Goal: Task Accomplishment & Management: Manage account settings

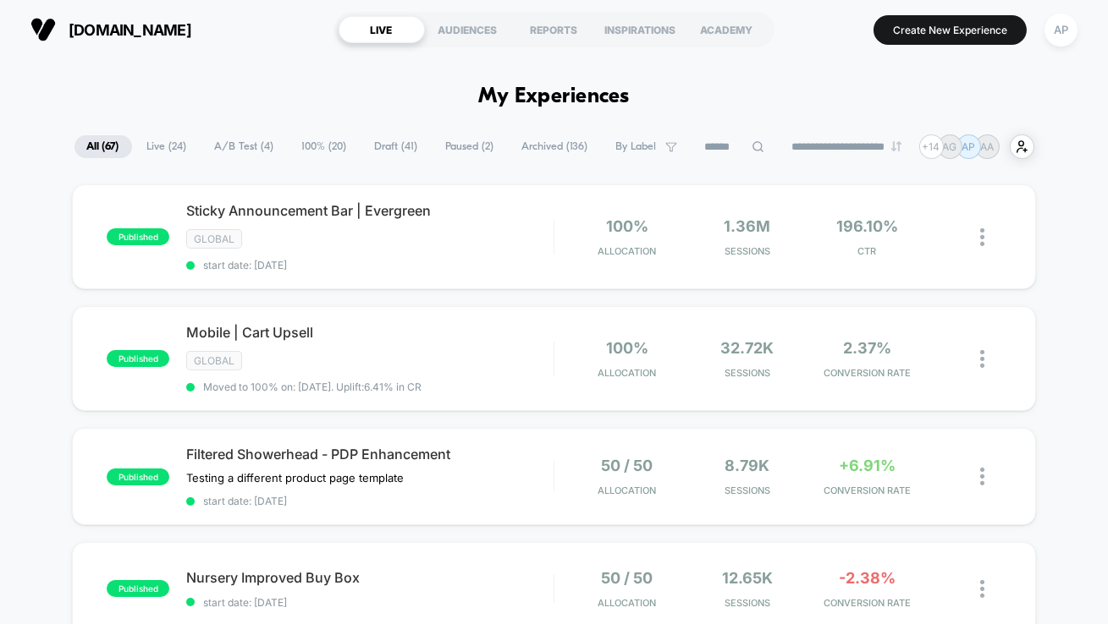
click at [234, 147] on span "A/B Test ( 4 )" at bounding box center [244, 146] width 85 height 23
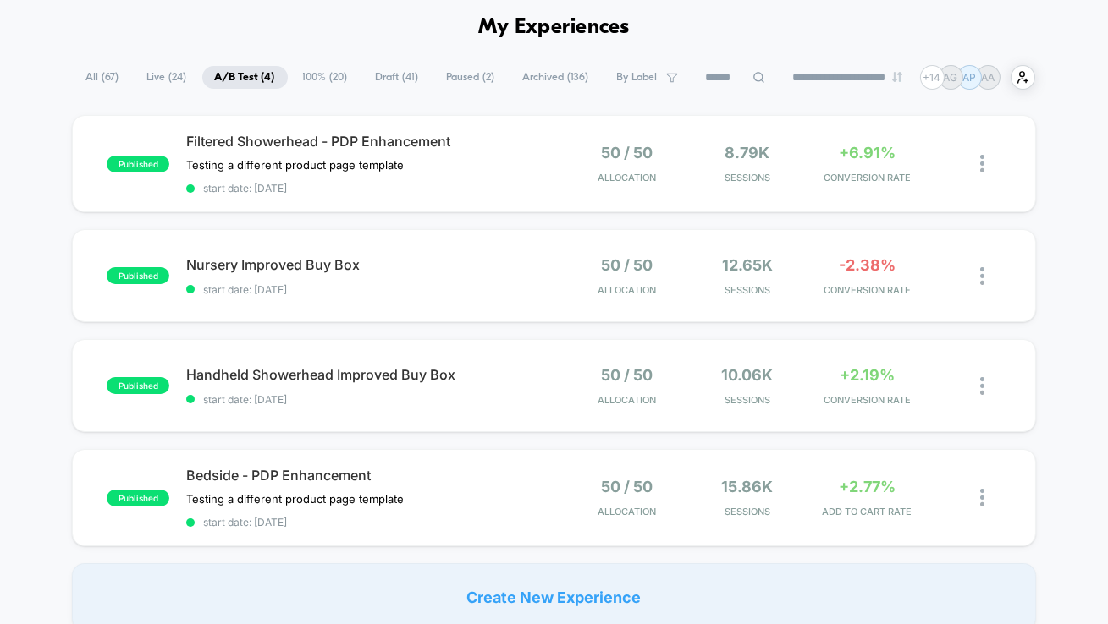
scroll to position [74, 0]
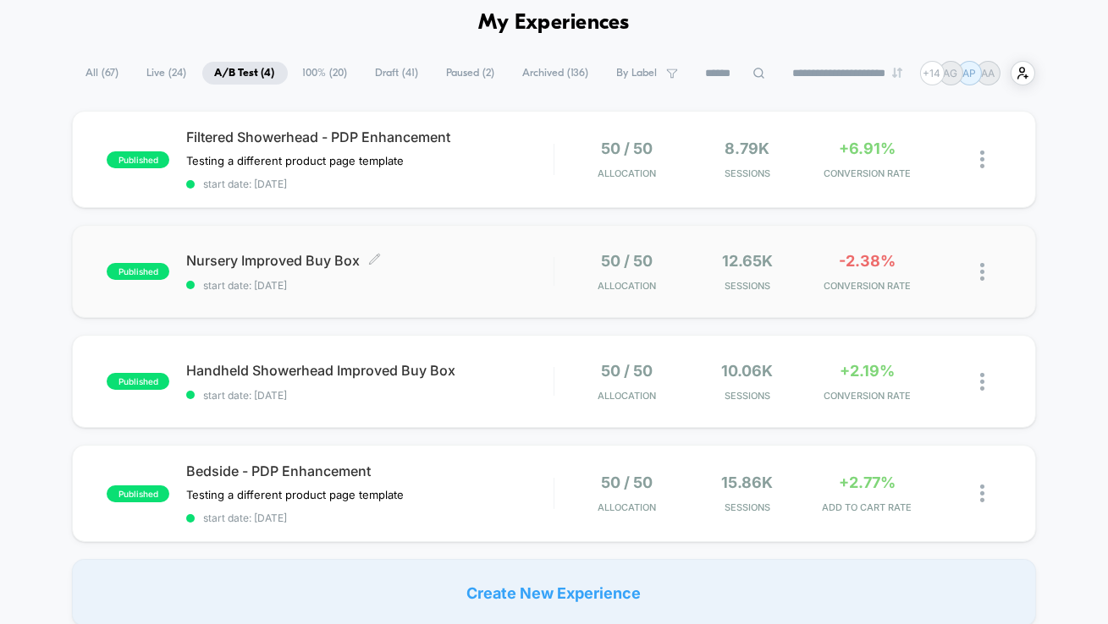
click at [472, 256] on span "Nursery Improved Buy Box Click to edit experience details" at bounding box center [369, 260] width 367 height 17
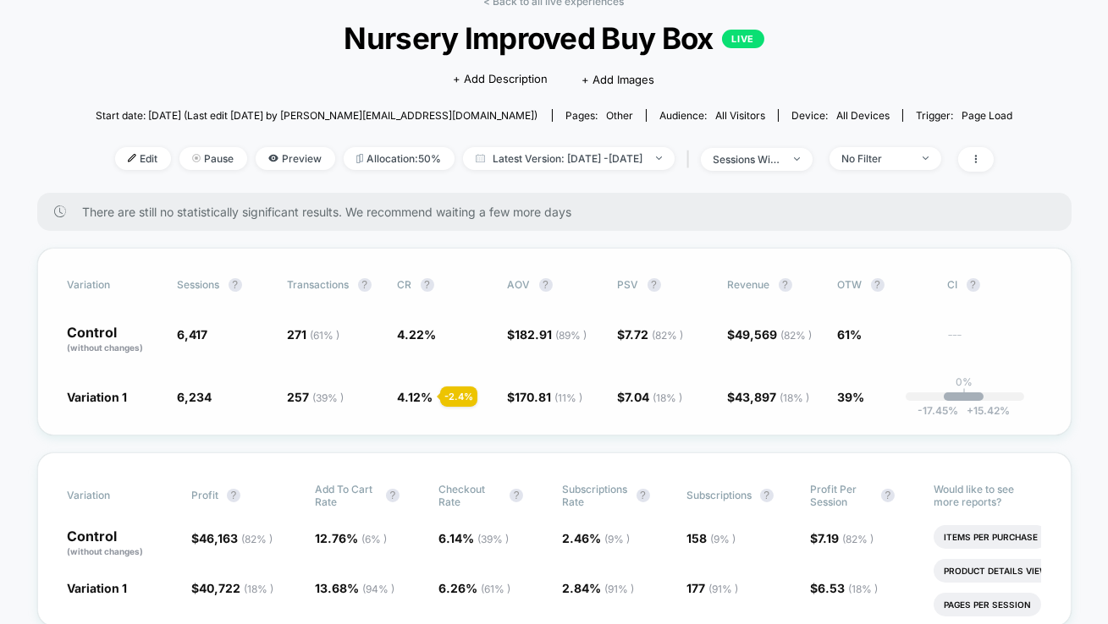
scroll to position [91, 0]
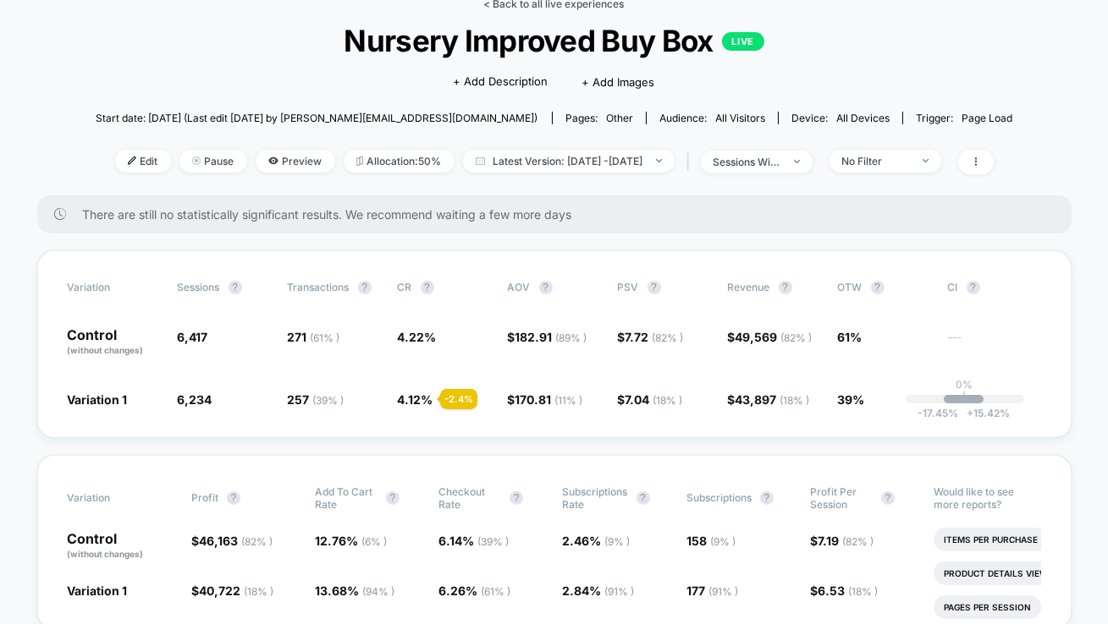
click at [549, 6] on link "< Back to all live experiences" at bounding box center [554, 3] width 140 height 13
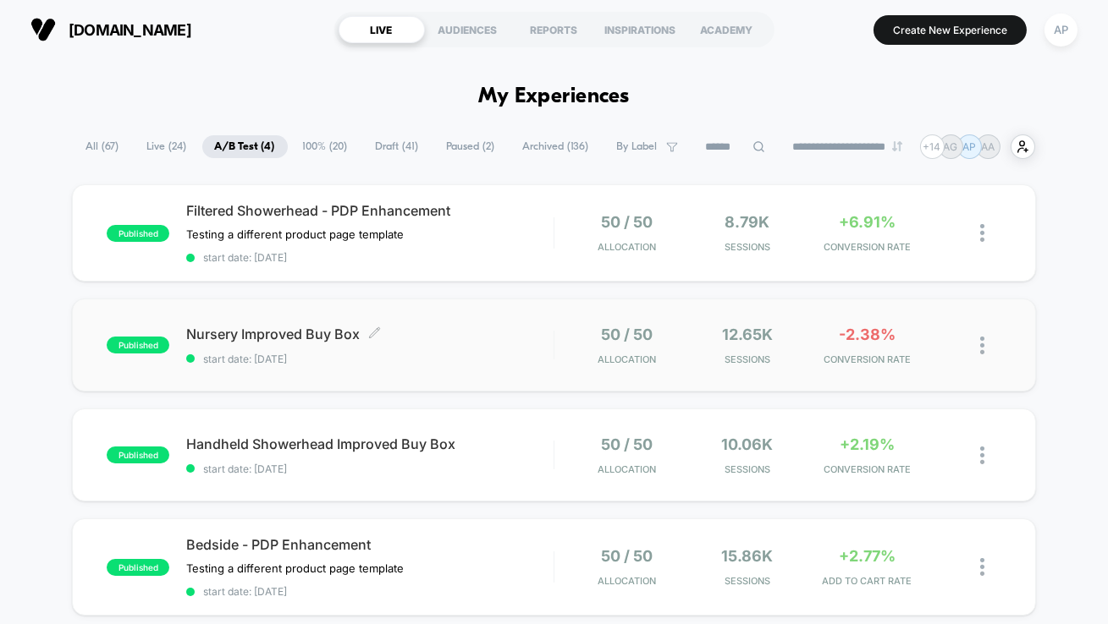
click at [497, 355] on span "start date: [DATE]" at bounding box center [369, 359] width 367 height 13
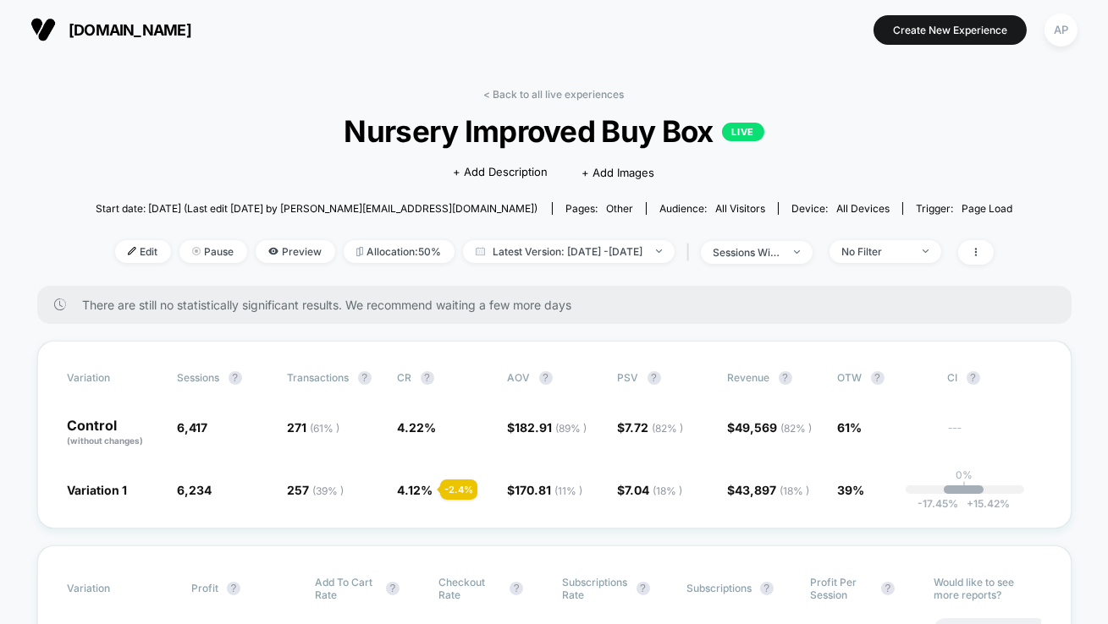
click at [903, 262] on div "Edit Pause Preview Allocation: 50% Latest Version: [DATE] - [DATE] | sessions w…" at bounding box center [554, 252] width 917 height 25
click at [903, 254] on div "No Filter" at bounding box center [876, 251] width 68 height 13
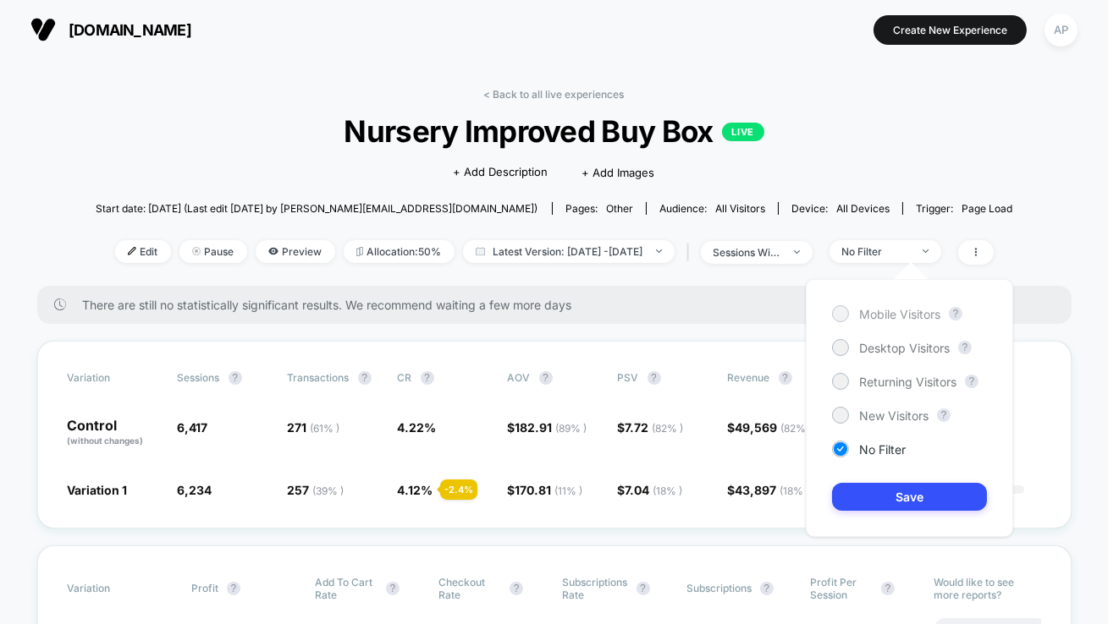
click at [888, 305] on div "Mobile Visitors" at bounding box center [886, 313] width 108 height 17
click at [882, 492] on button "Save" at bounding box center [909, 497] width 155 height 28
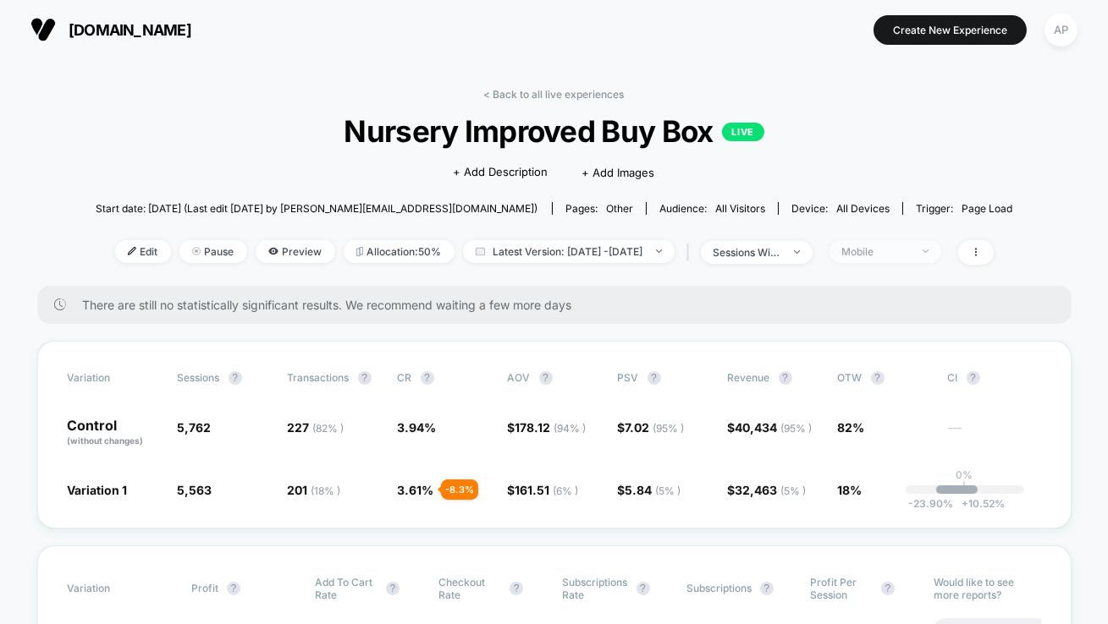
click at [910, 246] on div "Mobile" at bounding box center [876, 251] width 68 height 13
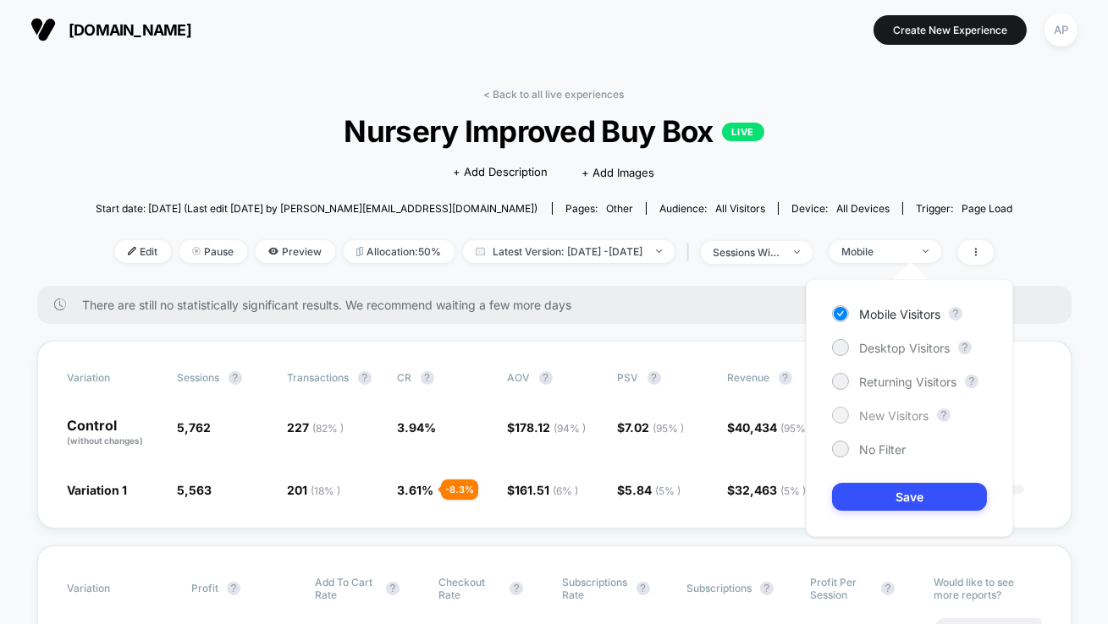
click at [898, 416] on span "New Visitors" at bounding box center [893, 416] width 69 height 14
click at [921, 500] on button "Save" at bounding box center [909, 497] width 155 height 28
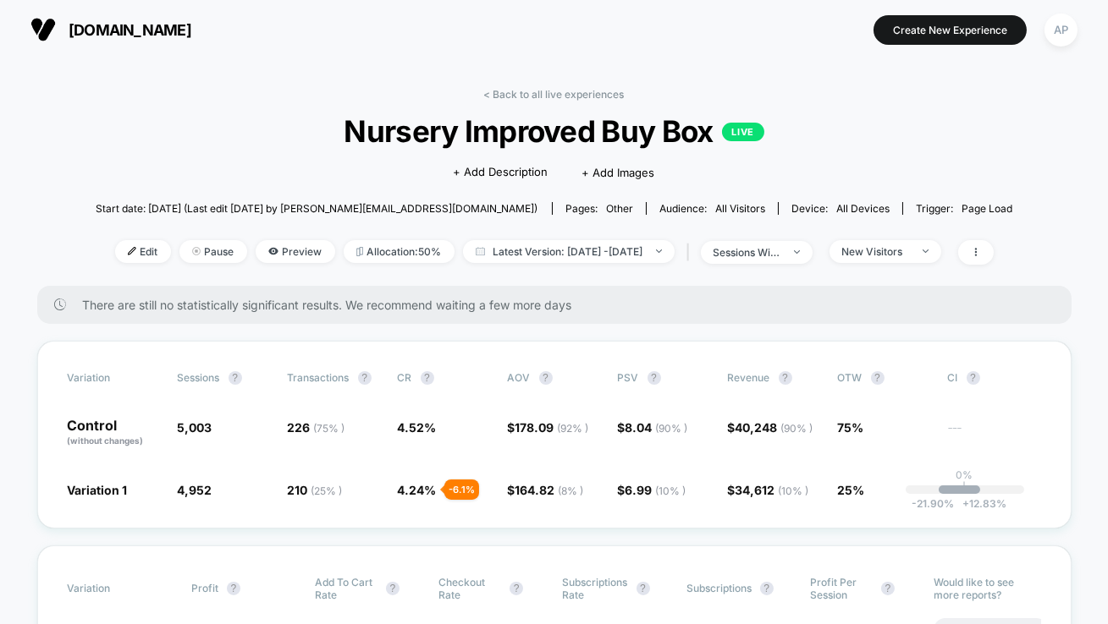
click at [544, 102] on div "< Back to all live experiences Nursery Improved Buy Box LIVE Click to edit expe…" at bounding box center [554, 187] width 917 height 198
click at [544, 96] on link "< Back to all live experiences" at bounding box center [554, 94] width 140 height 13
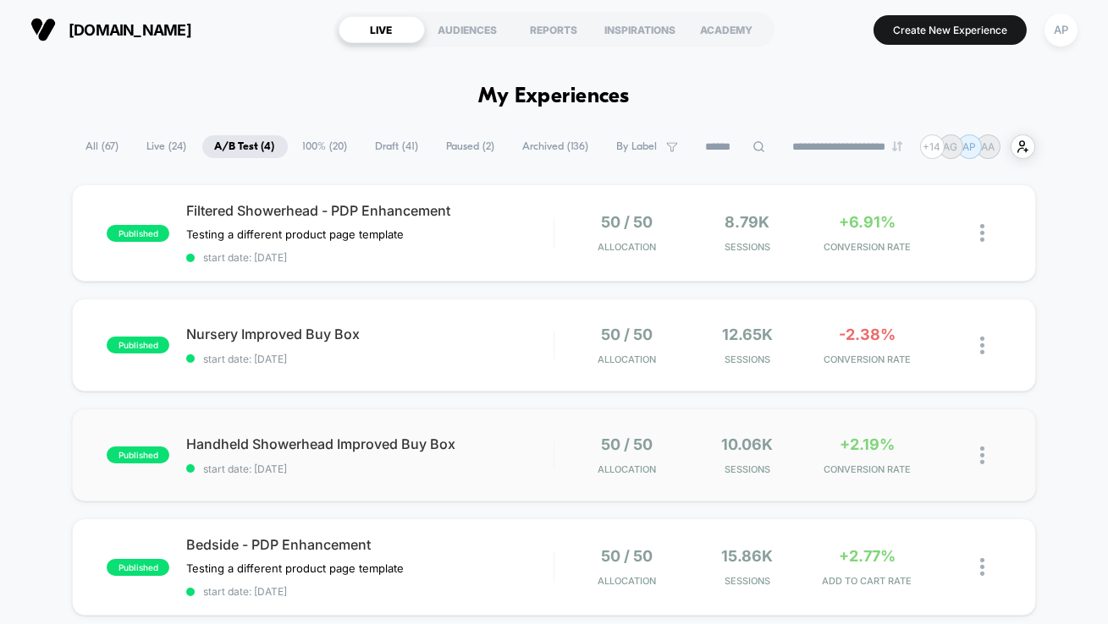
click at [450, 483] on div "published Handheld Showerhead Improved Buy Box start date: [DATE] 50 / 50 Alloc…" at bounding box center [554, 455] width 964 height 93
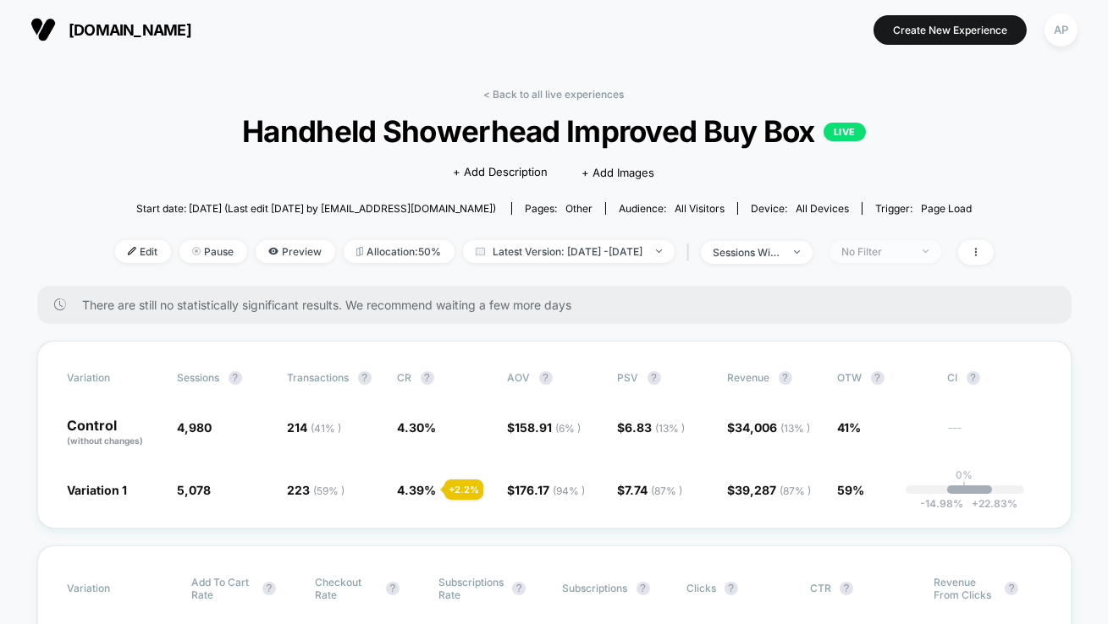
click at [941, 257] on span "No Filter" at bounding box center [885, 251] width 112 height 23
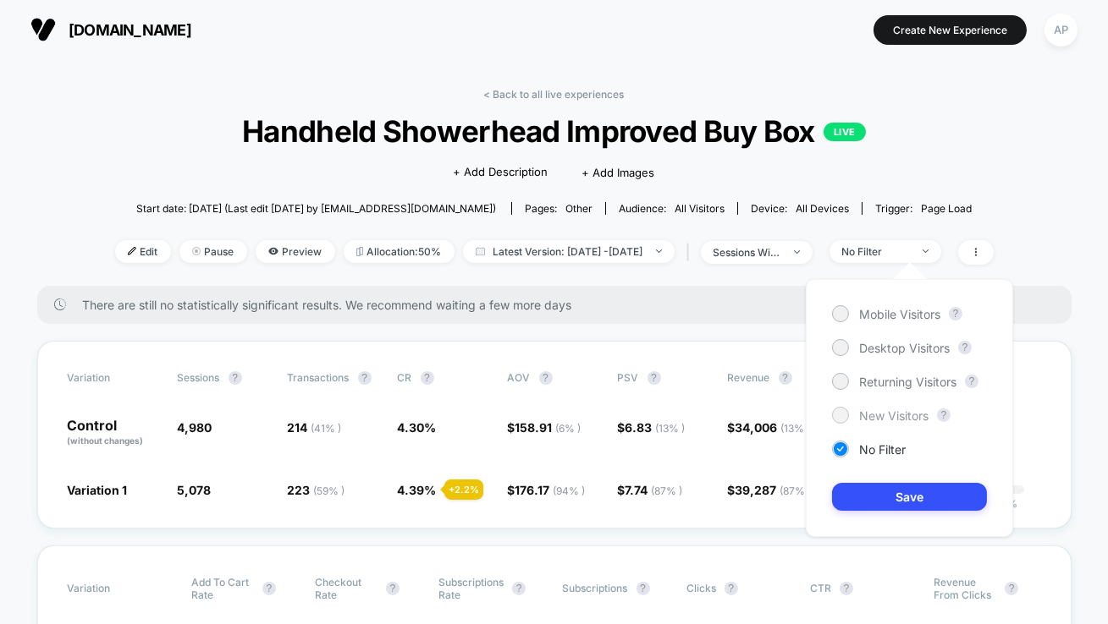
click at [893, 420] on span "New Visitors" at bounding box center [893, 416] width 69 height 14
click at [909, 482] on div "Mobile Visitors ? Desktop Visitors ? Returning Visitors ? New Visitors ? No Fil…" at bounding box center [908, 408] width 207 height 258
click at [909, 492] on button "Save" at bounding box center [909, 497] width 155 height 28
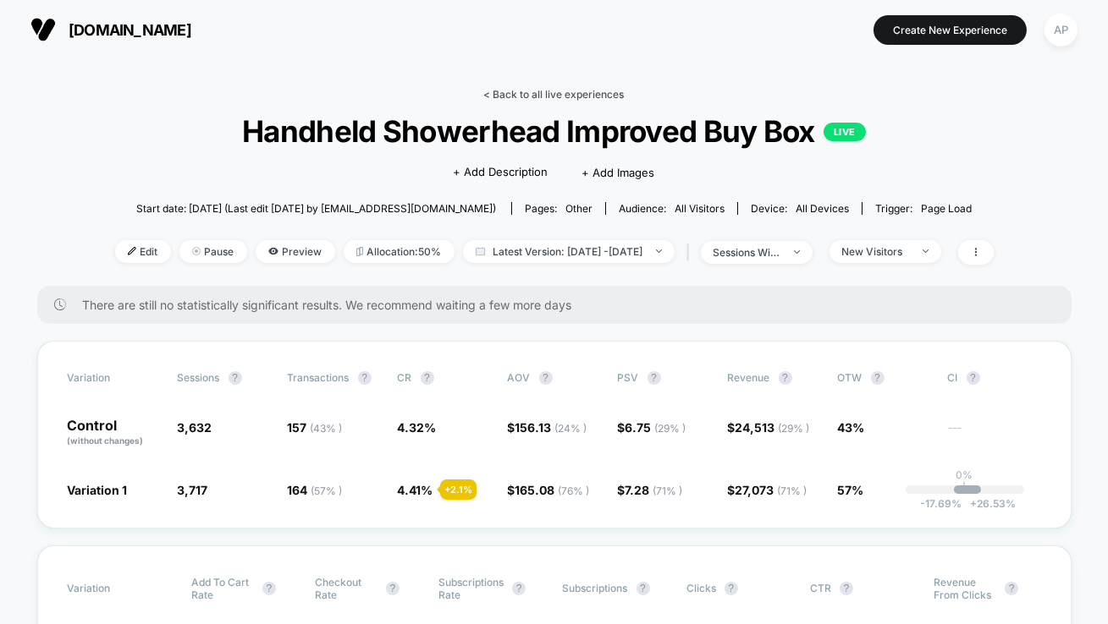
click at [521, 94] on link "< Back to all live experiences" at bounding box center [554, 94] width 140 height 13
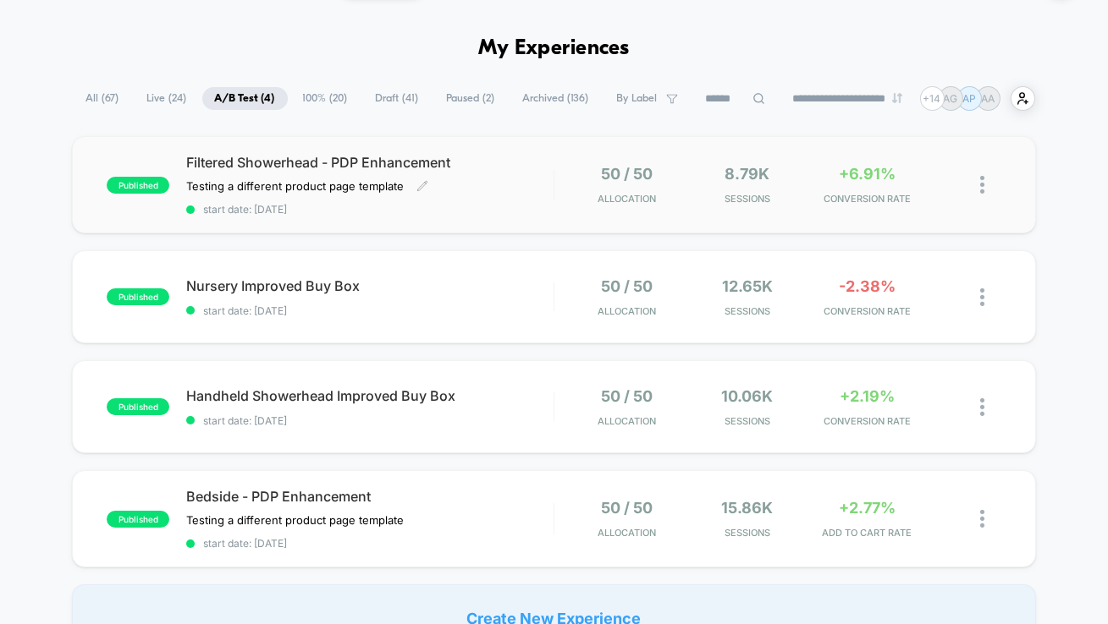
scroll to position [51, 0]
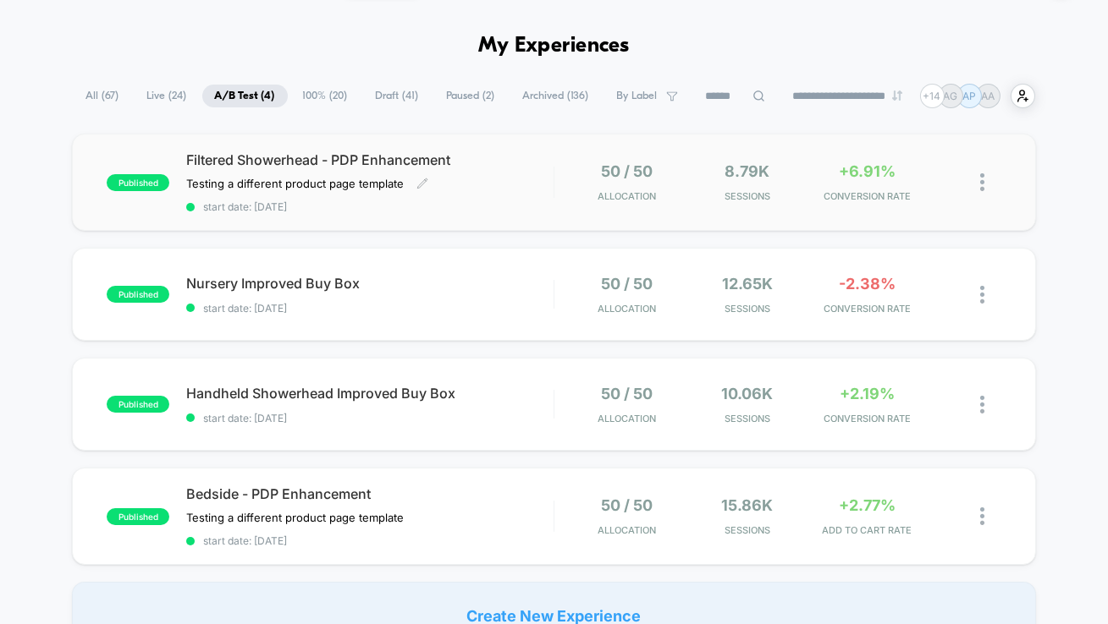
click at [541, 188] on div "Filtered Showerhead - PDP Enhancement Testing a different product page template…" at bounding box center [369, 182] width 367 height 62
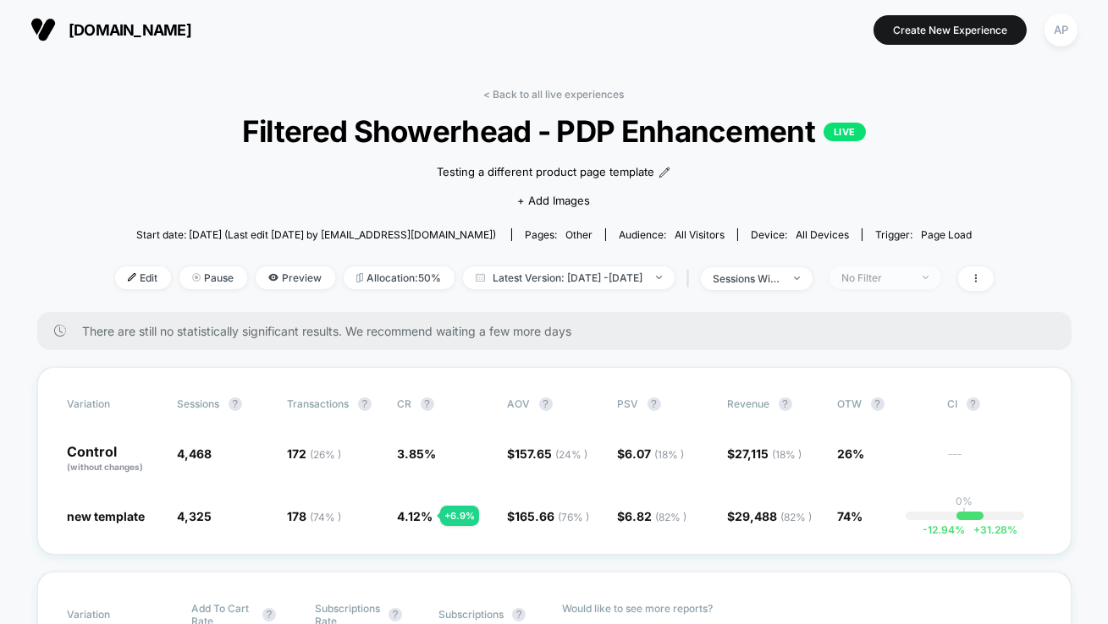
click at [895, 272] on div "No Filter" at bounding box center [876, 278] width 68 height 13
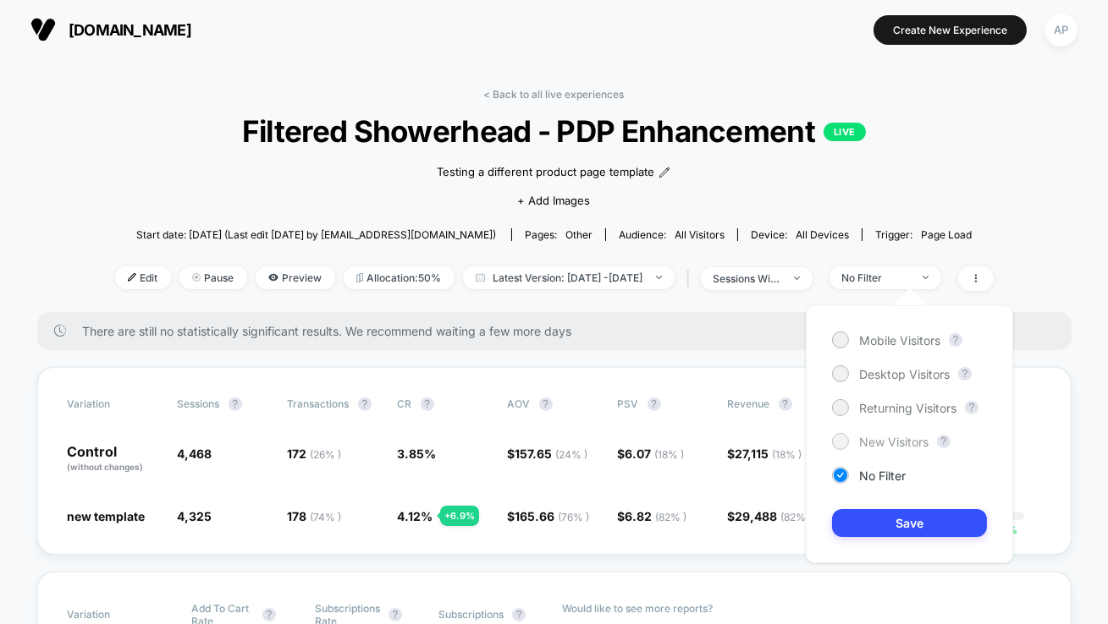
click at [883, 448] on span "New Visitors" at bounding box center [893, 442] width 69 height 14
click at [894, 522] on button "Save" at bounding box center [909, 523] width 155 height 28
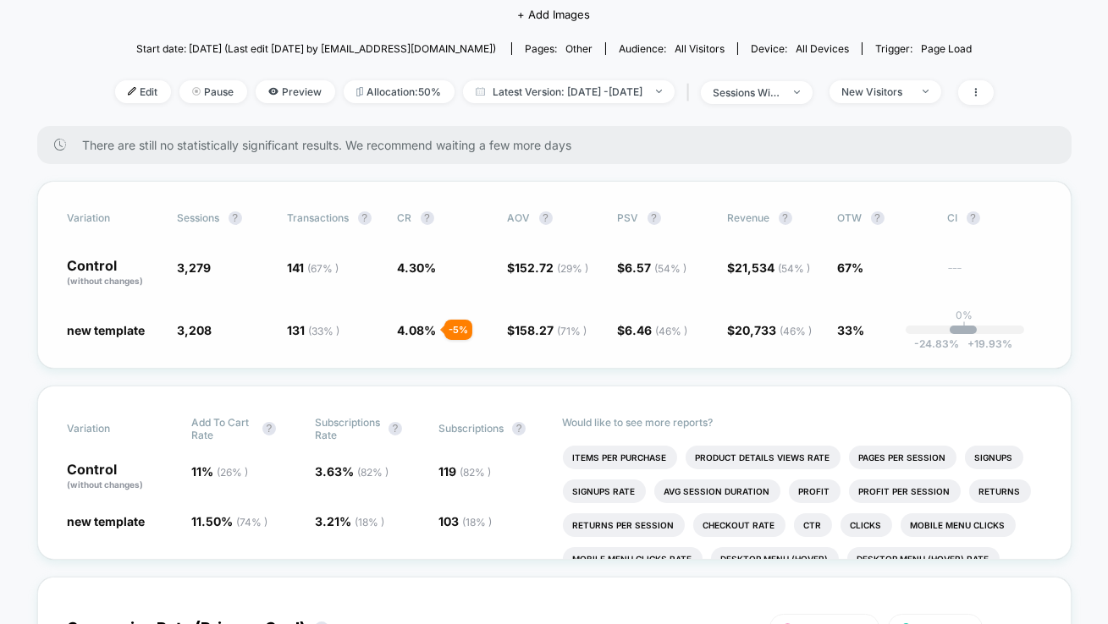
scroll to position [195, 0]
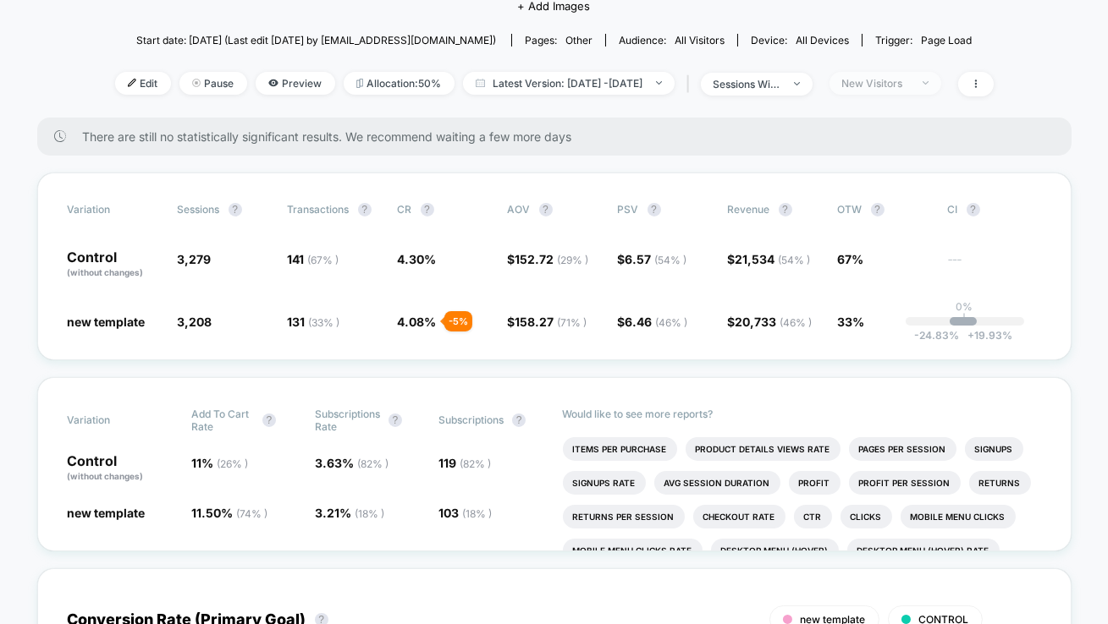
click at [916, 74] on span "New Visitors" at bounding box center [885, 83] width 112 height 23
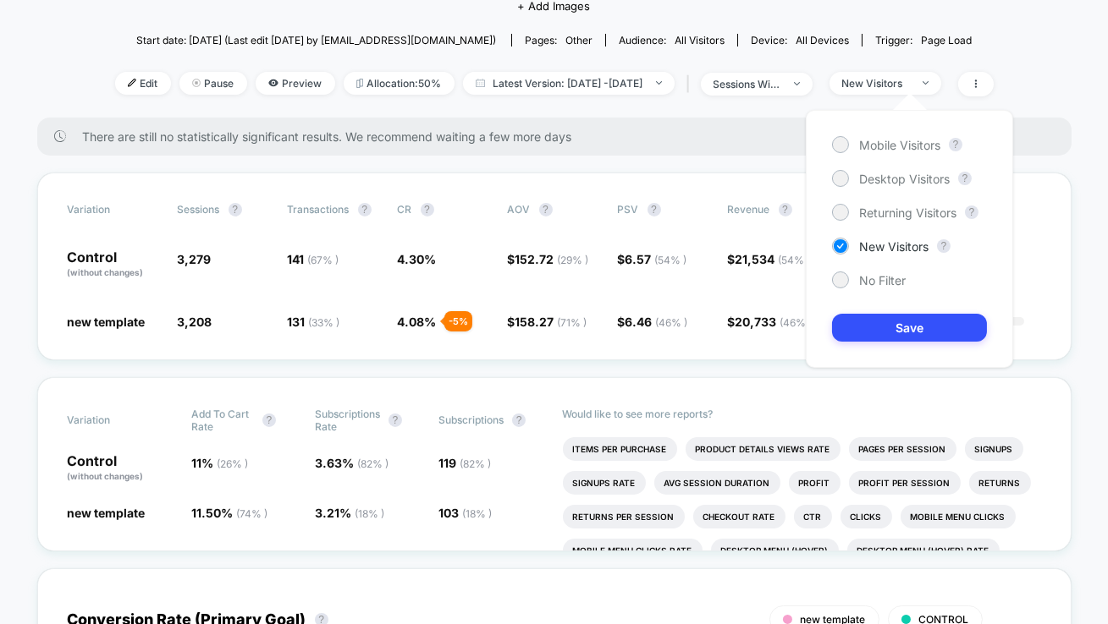
click at [894, 153] on div "Mobile Visitors ? Desktop Visitors ? Returning Visitors ? New Visitors ? No Fil…" at bounding box center [908, 239] width 207 height 258
click at [893, 153] on div "Mobile Visitors ? Desktop Visitors ? Returning Visitors ? New Visitors ? No Fil…" at bounding box center [908, 239] width 207 height 258
click at [893, 150] on span "Mobile Visitors" at bounding box center [899, 145] width 81 height 14
click at [894, 325] on button "Save" at bounding box center [909, 328] width 155 height 28
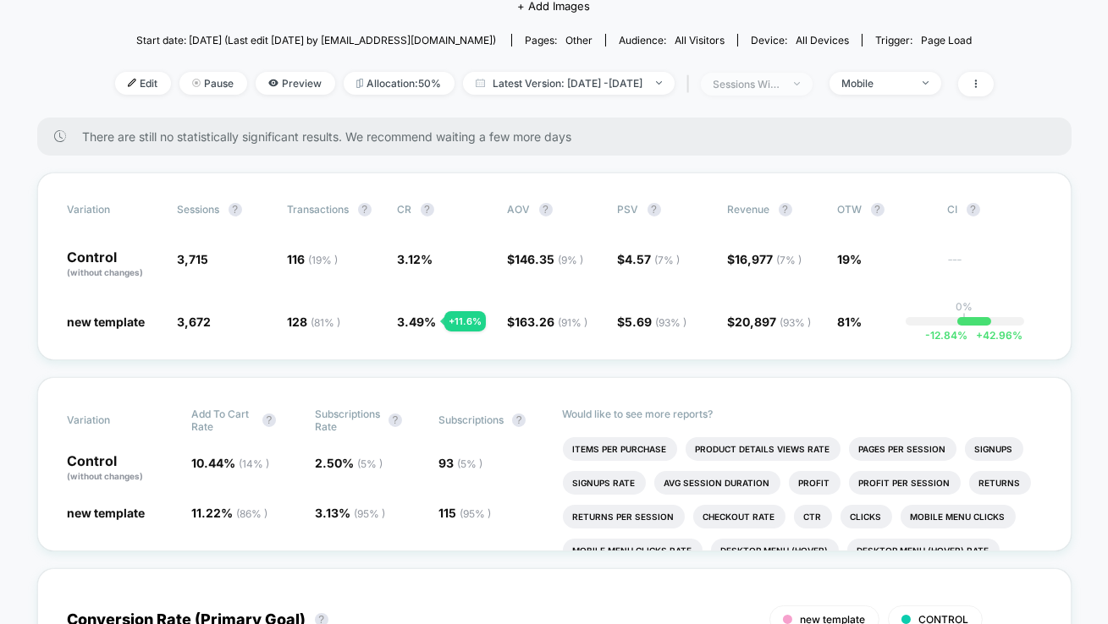
click at [781, 78] on div "sessions with impression" at bounding box center [747, 84] width 68 height 13
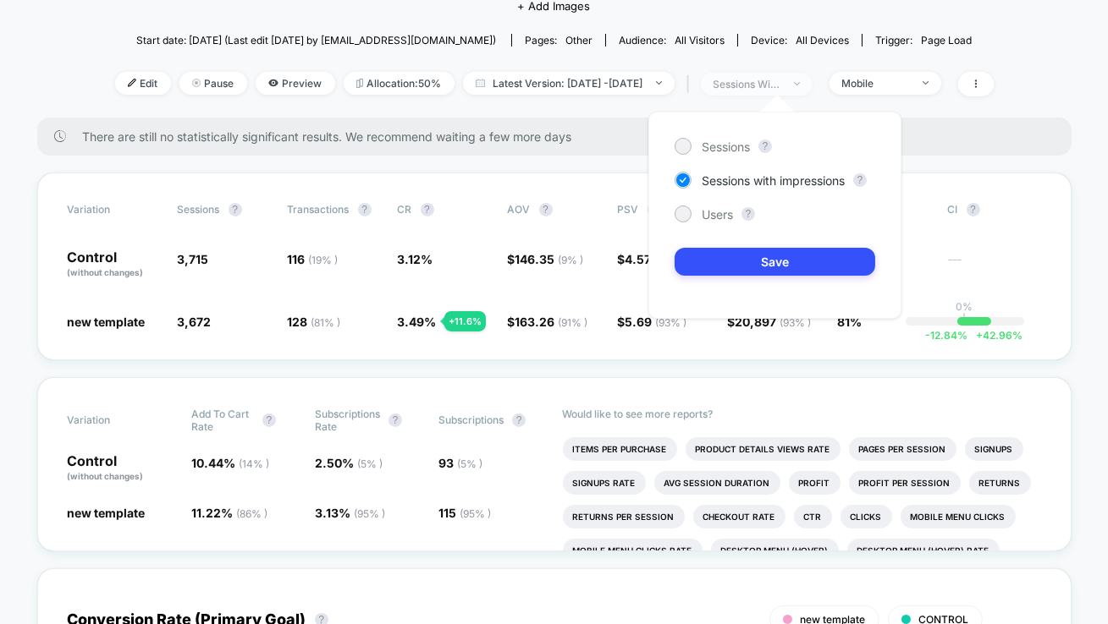
click at [781, 78] on div "sessions with impression" at bounding box center [747, 84] width 68 height 13
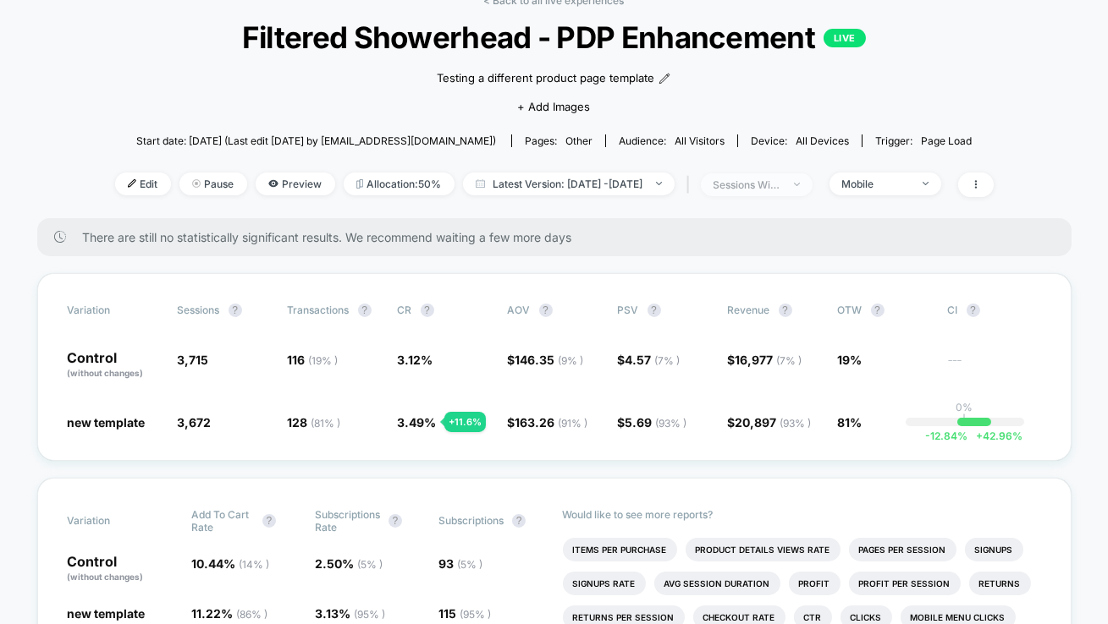
scroll to position [77, 0]
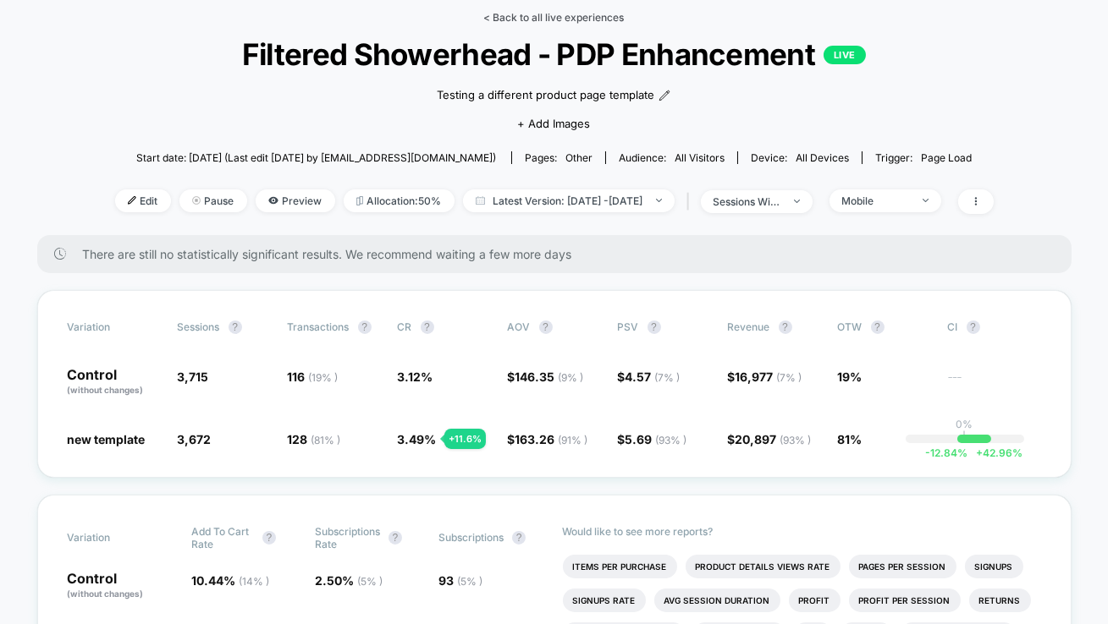
click at [601, 19] on link "< Back to all live experiences" at bounding box center [554, 17] width 140 height 13
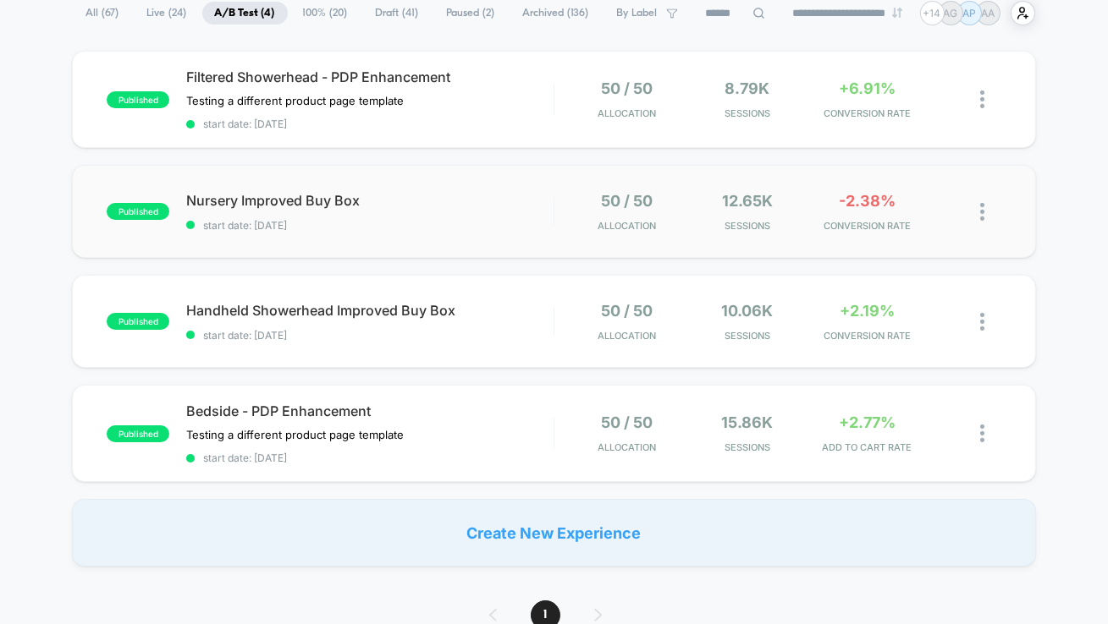
scroll to position [161, 0]
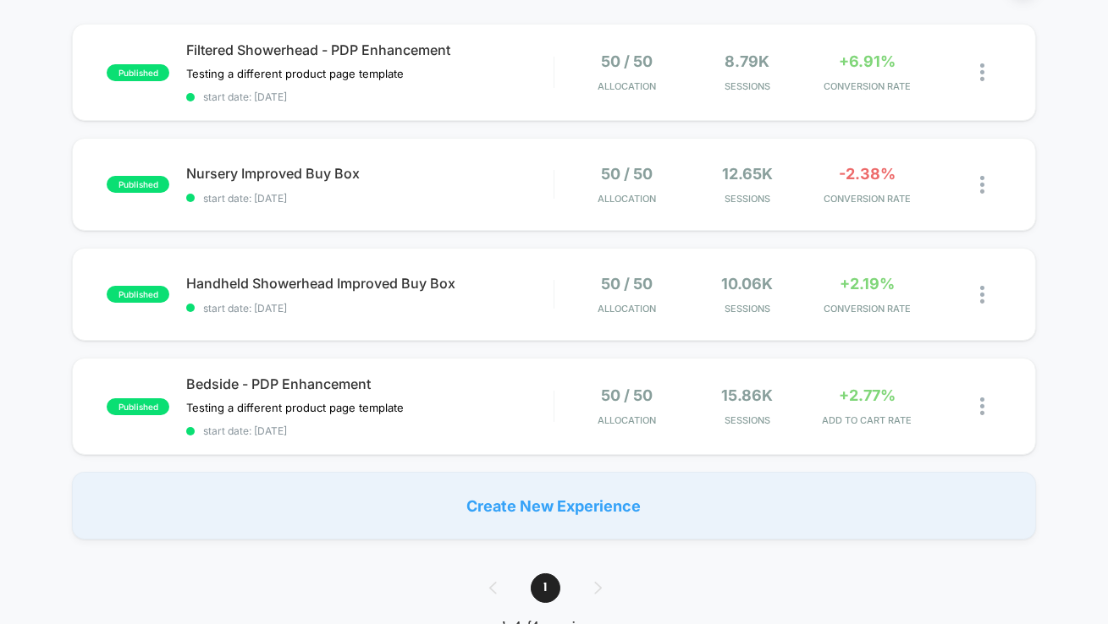
click at [530, 457] on div "published Filtered Showerhead - PDP Enhancement Testing a different product pag…" at bounding box center [554, 282] width 1108 height 516
click at [530, 434] on div "published Bedside - PDP Enhancement Testing a different product page template C…" at bounding box center [554, 406] width 964 height 97
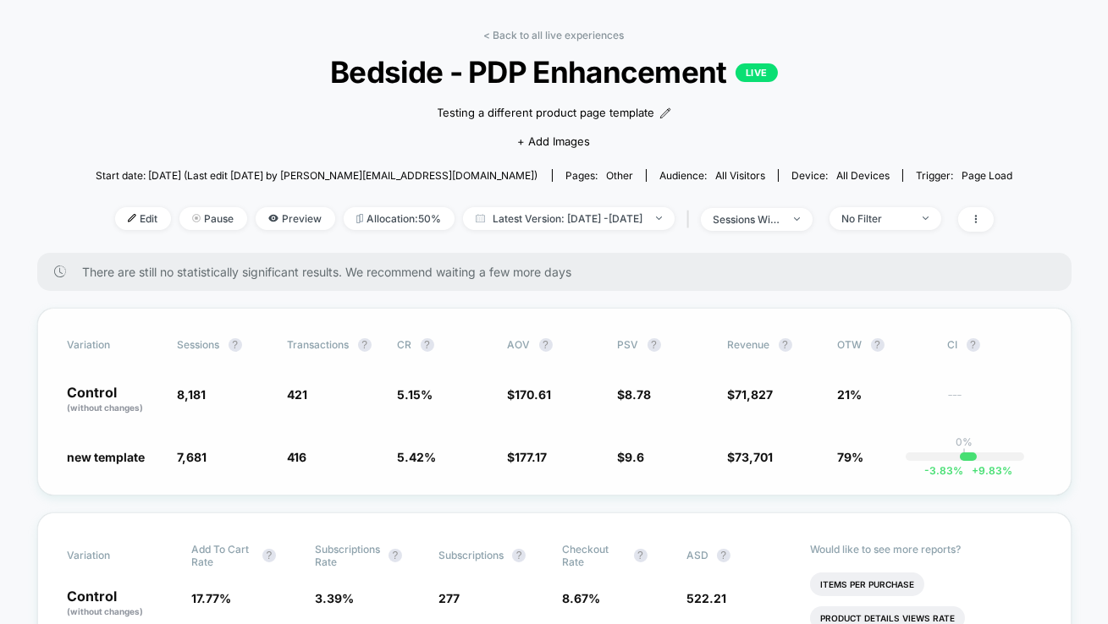
scroll to position [77, 0]
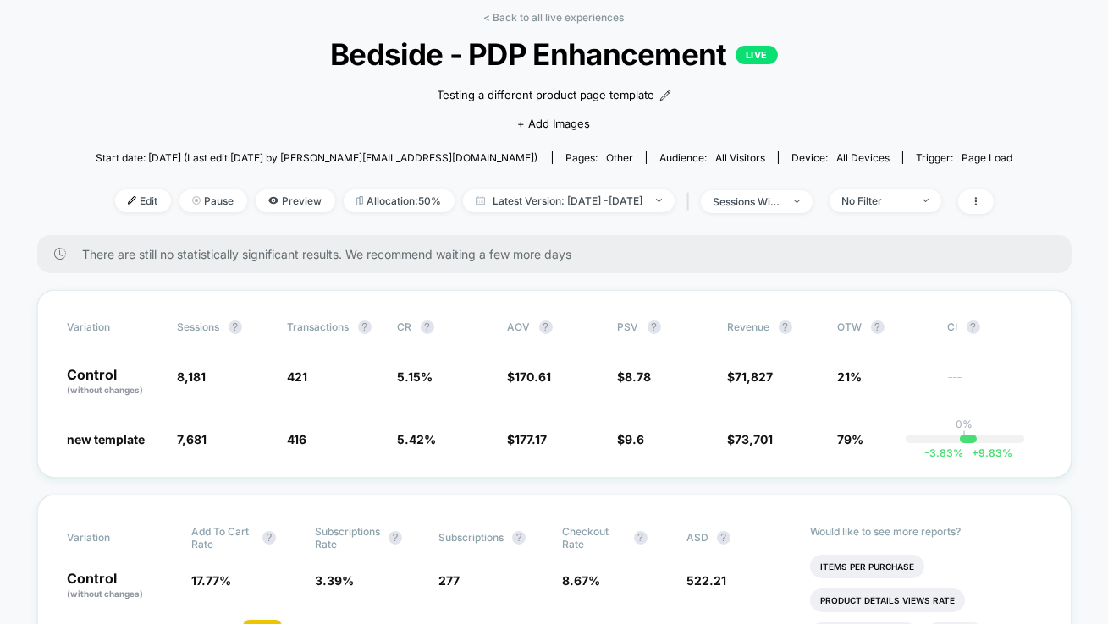
click at [881, 214] on div "< Back to all live experiences Bedside - PDP Enhancement LIVE Testing a differe…" at bounding box center [554, 123] width 917 height 224
click at [881, 207] on span "No Filter" at bounding box center [885, 201] width 112 height 23
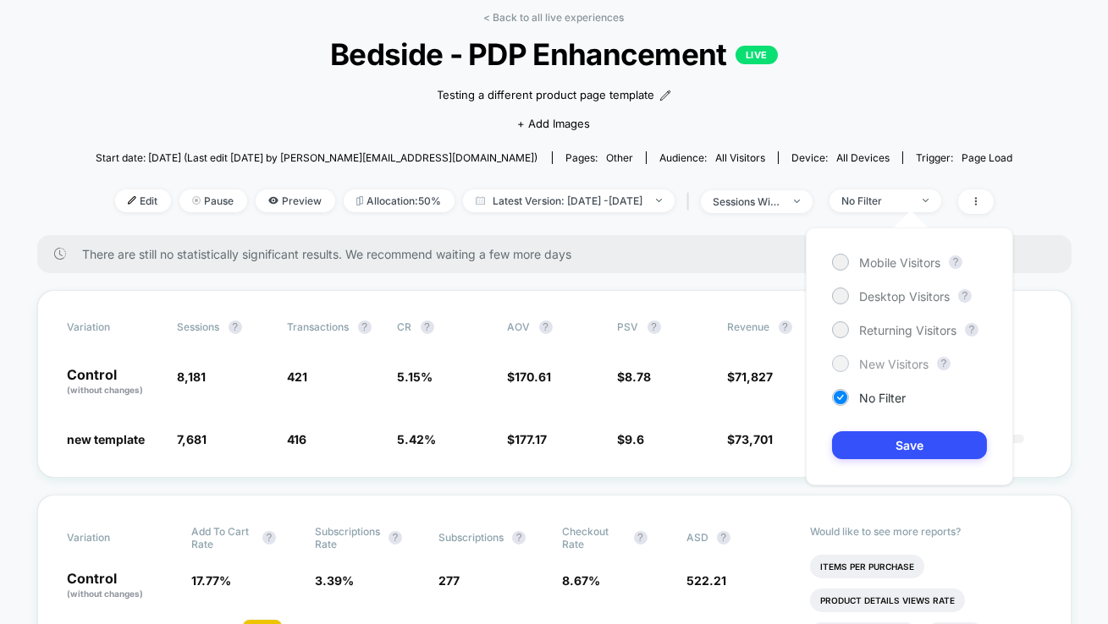
click at [869, 360] on span "New Visitors" at bounding box center [893, 364] width 69 height 14
click at [878, 444] on button "Save" at bounding box center [909, 446] width 155 height 28
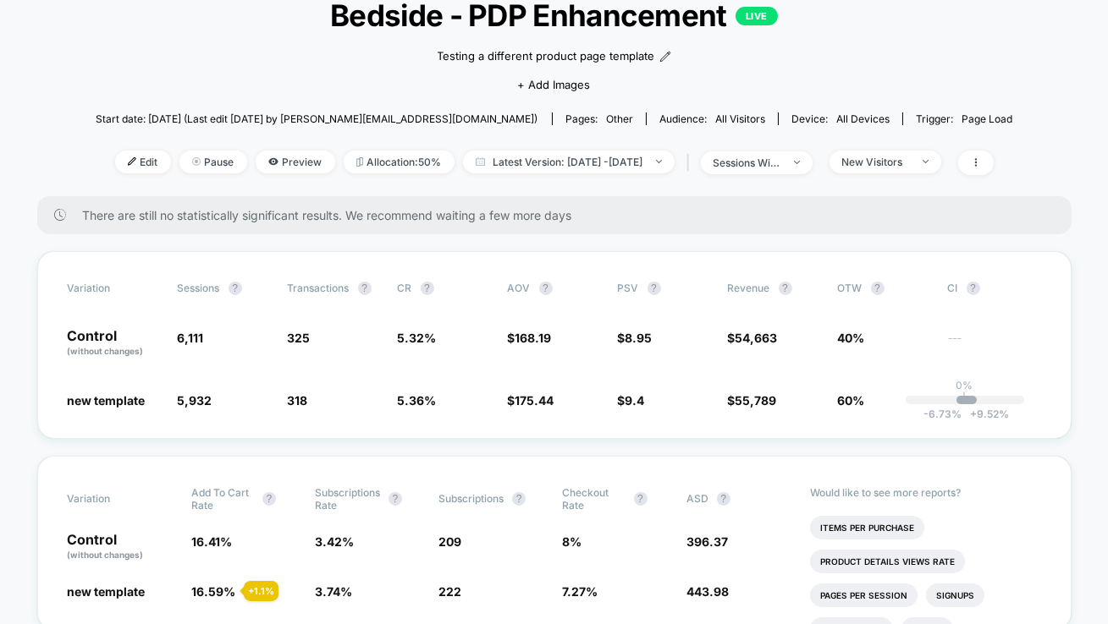
scroll to position [122, 0]
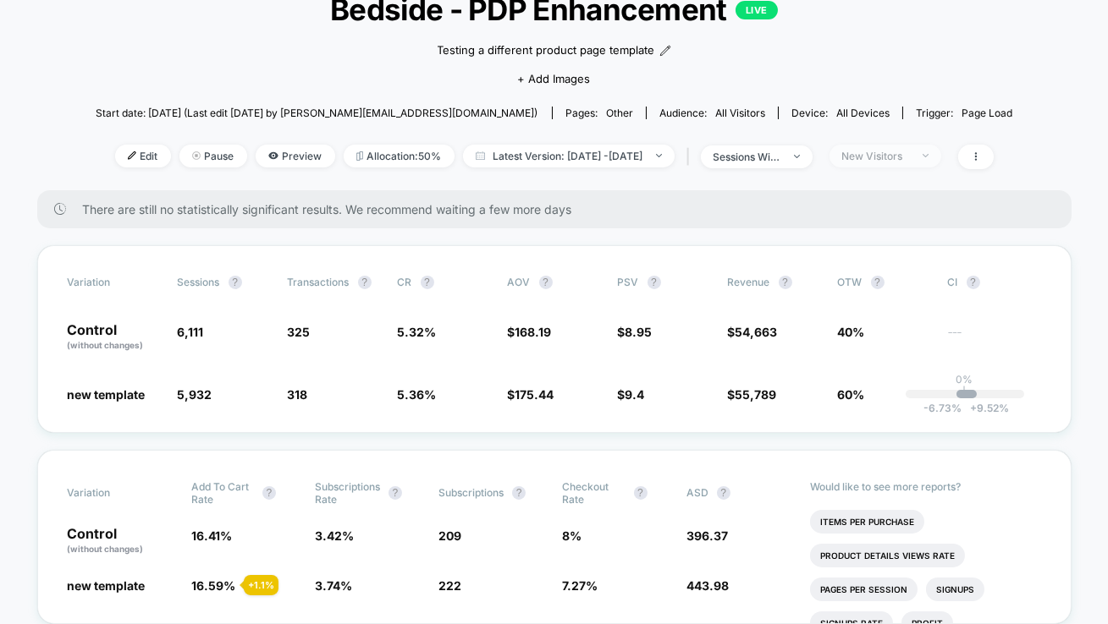
click at [904, 157] on div "New Visitors" at bounding box center [876, 156] width 68 height 13
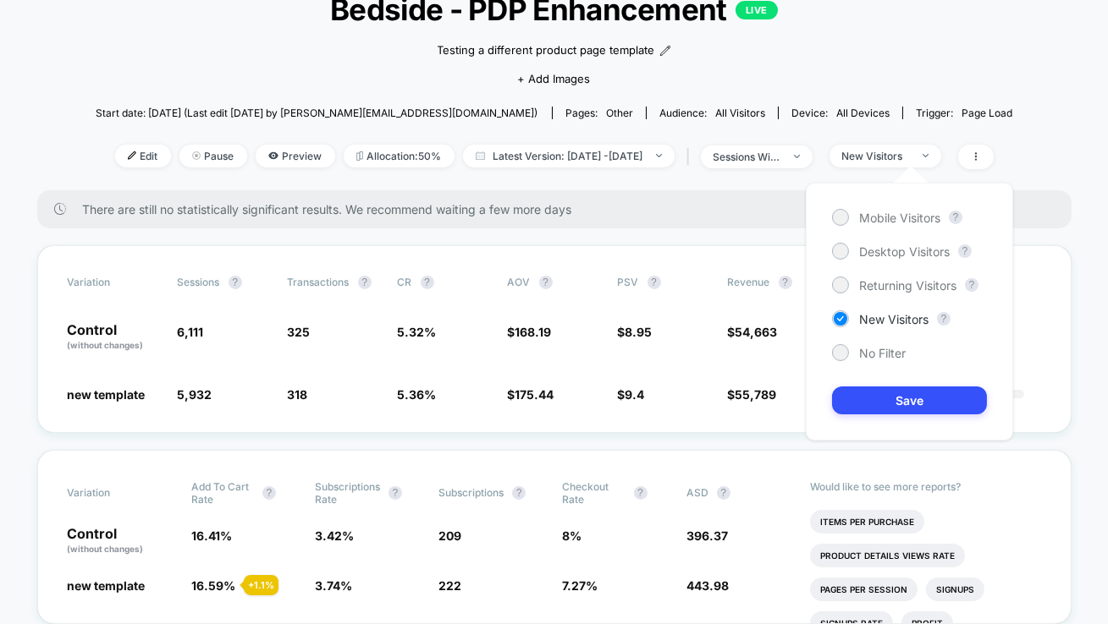
click at [889, 196] on div "Mobile Visitors ? Desktop Visitors ? Returning Visitors ? New Visitors ? No Fil…" at bounding box center [908, 312] width 207 height 258
click at [889, 209] on div "Mobile Visitors" at bounding box center [886, 217] width 108 height 17
click at [872, 398] on button "Save" at bounding box center [909, 401] width 155 height 28
